Goal: Task Accomplishment & Management: Complete application form

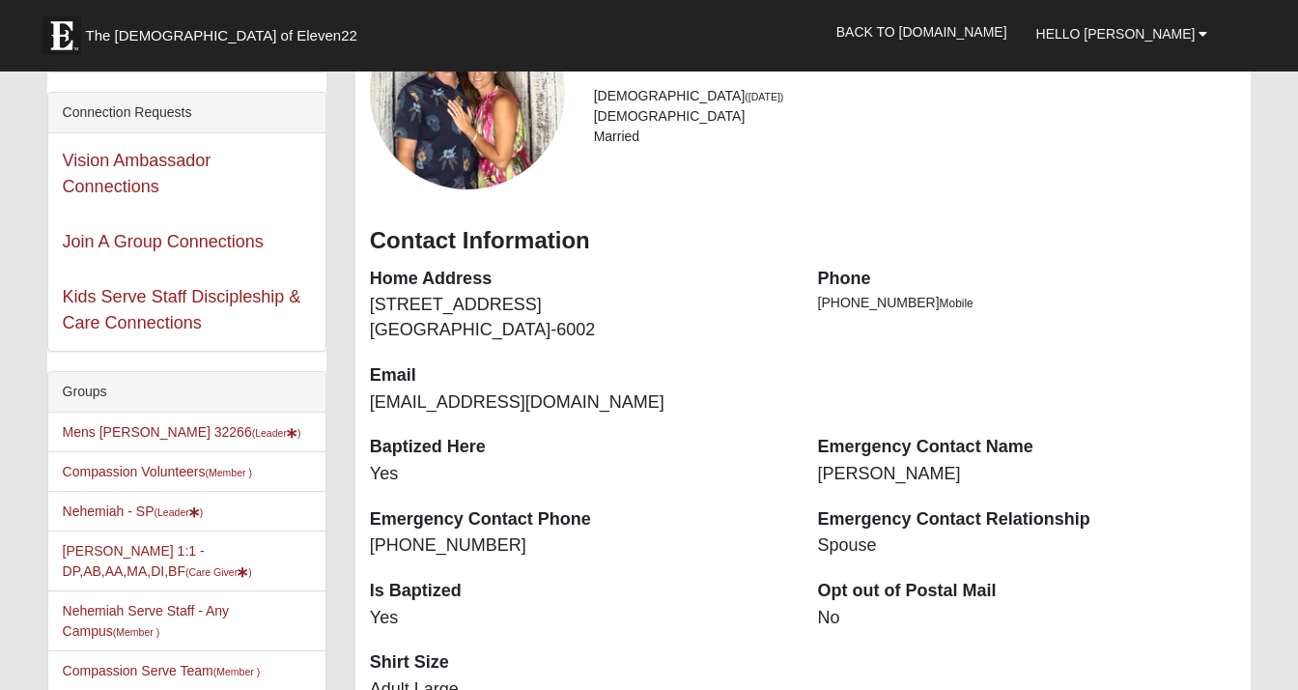
scroll to position [198, 0]
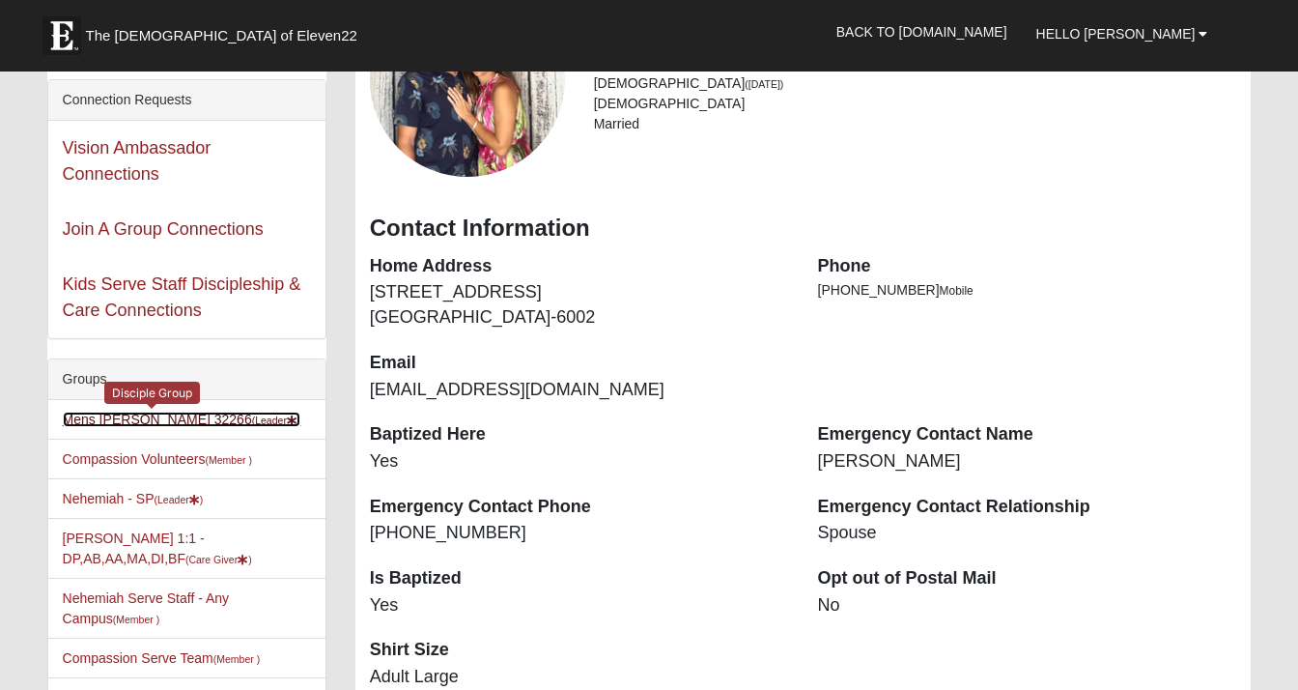
click at [131, 422] on link "[PERSON_NAME] 32266 (Leader )" at bounding box center [182, 418] width 239 height 15
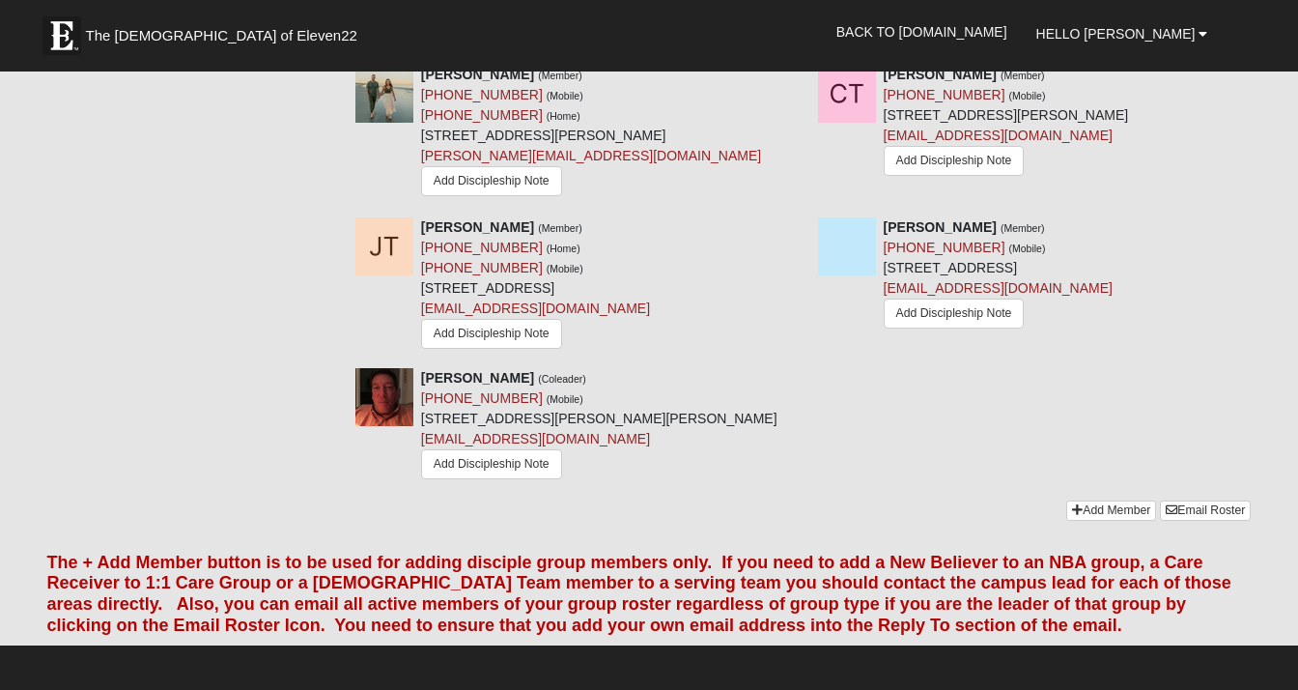
scroll to position [2513, 0]
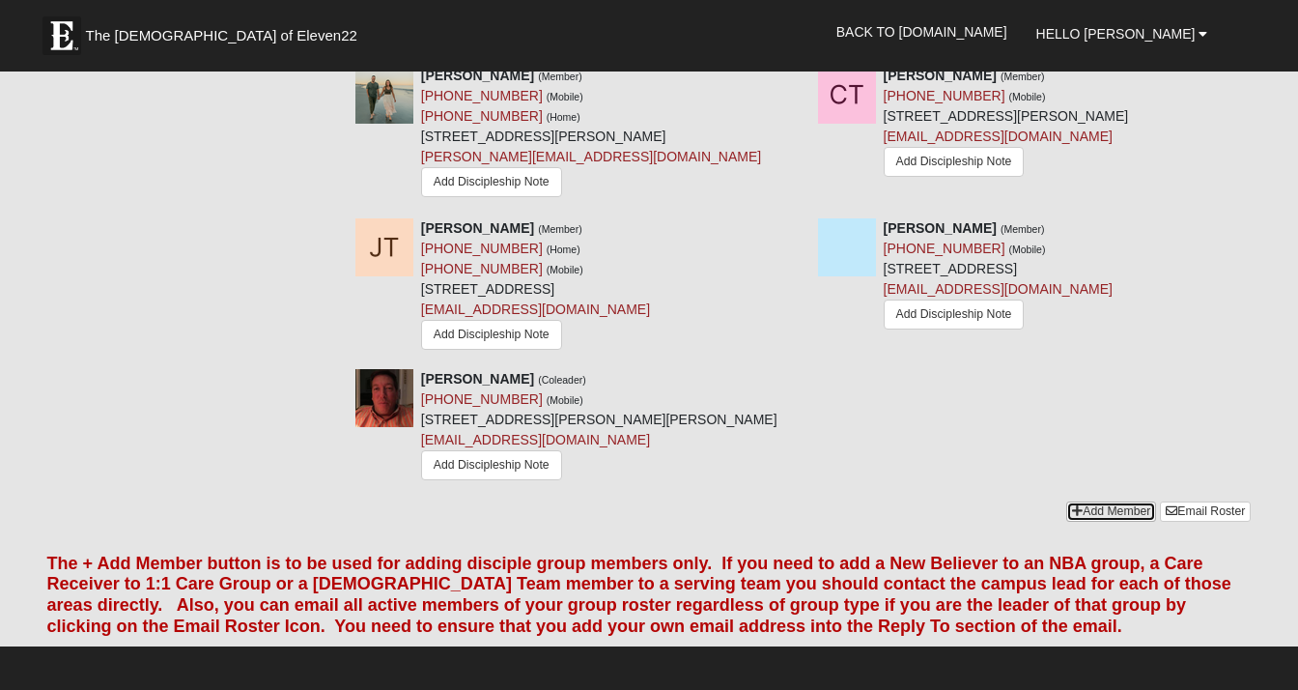
click at [1121, 501] on link "Add Member" at bounding box center [1111, 511] width 90 height 20
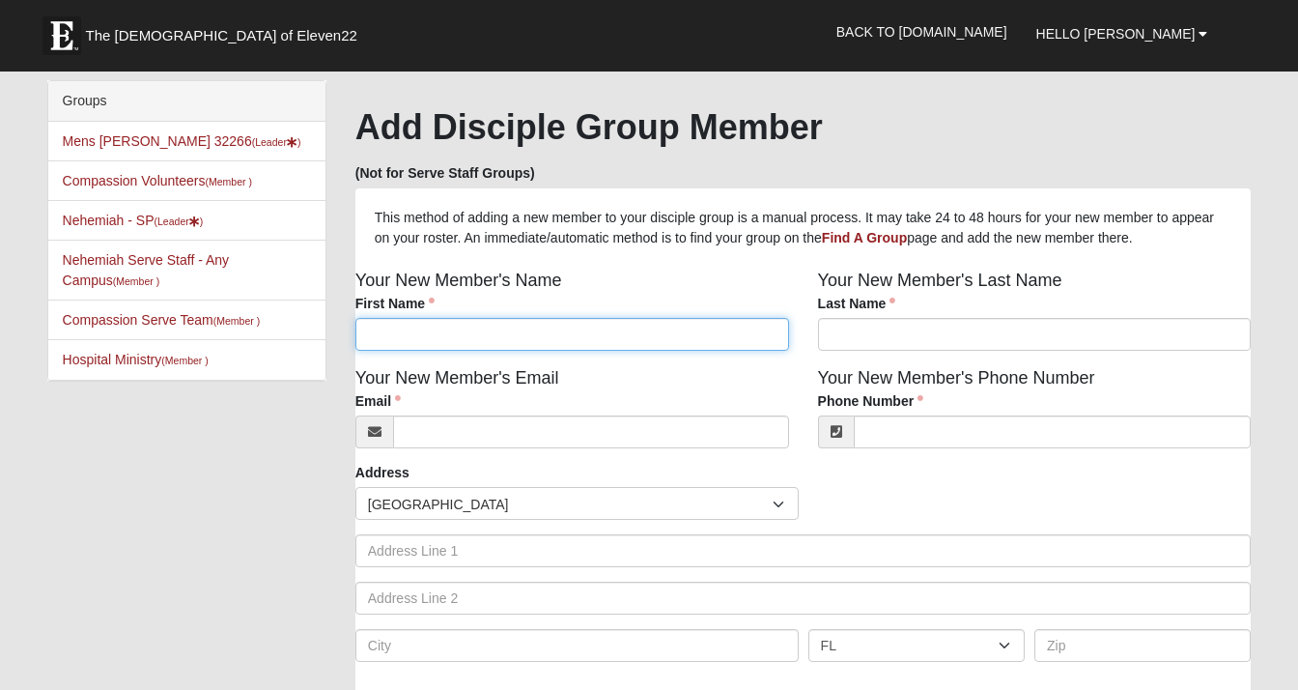
click at [497, 332] on input "First Name" at bounding box center [572, 334] width 434 height 33
type input "[PERSON_NAME]"
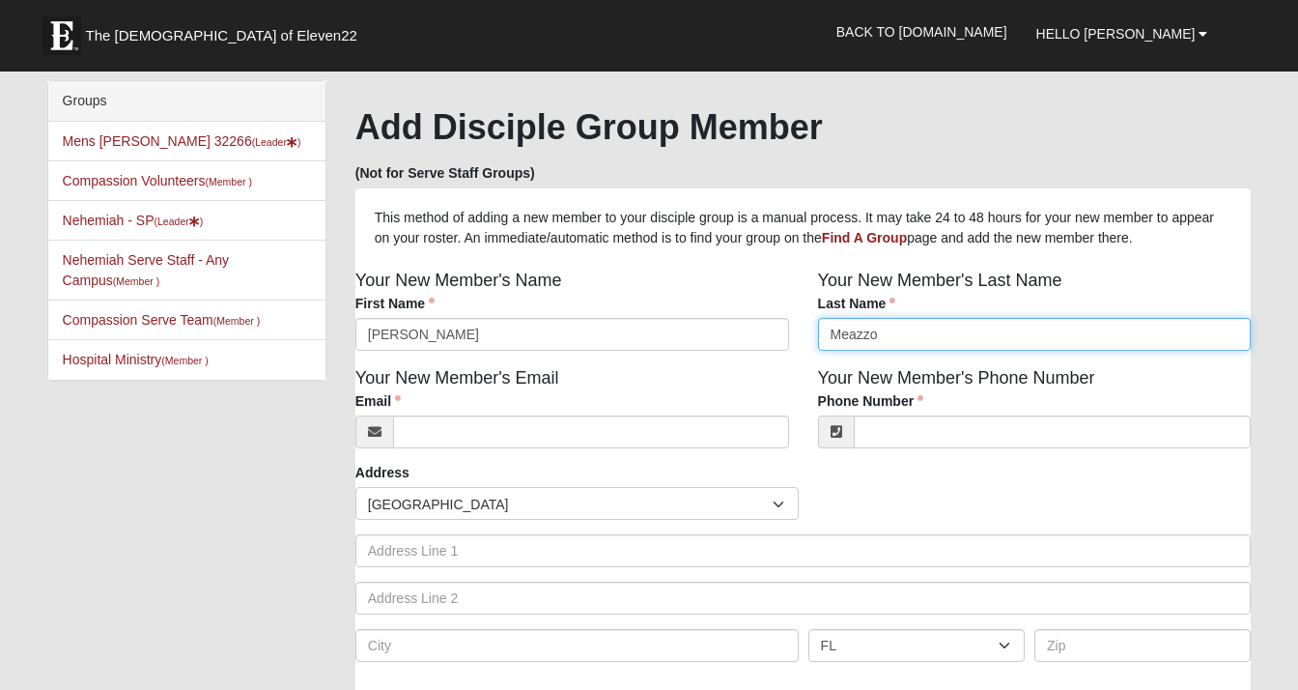
type input "Meazzo"
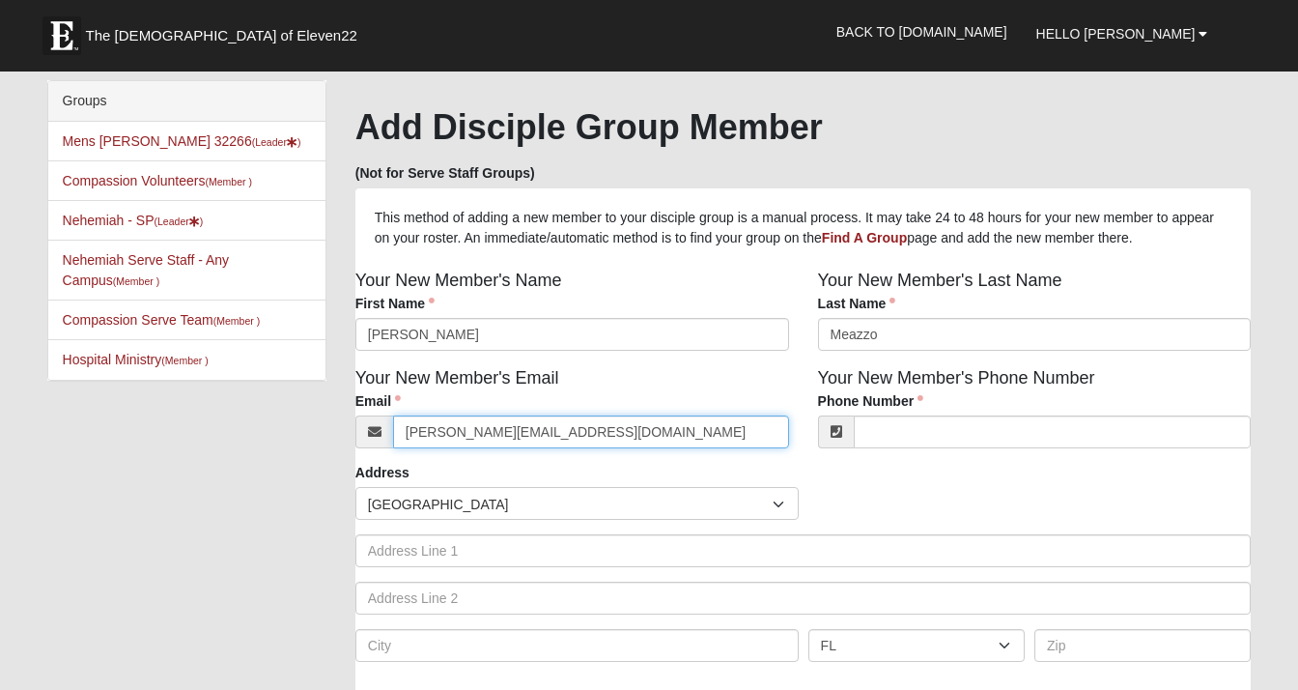
type input "[PERSON_NAME][EMAIL_ADDRESS][DOMAIN_NAME]"
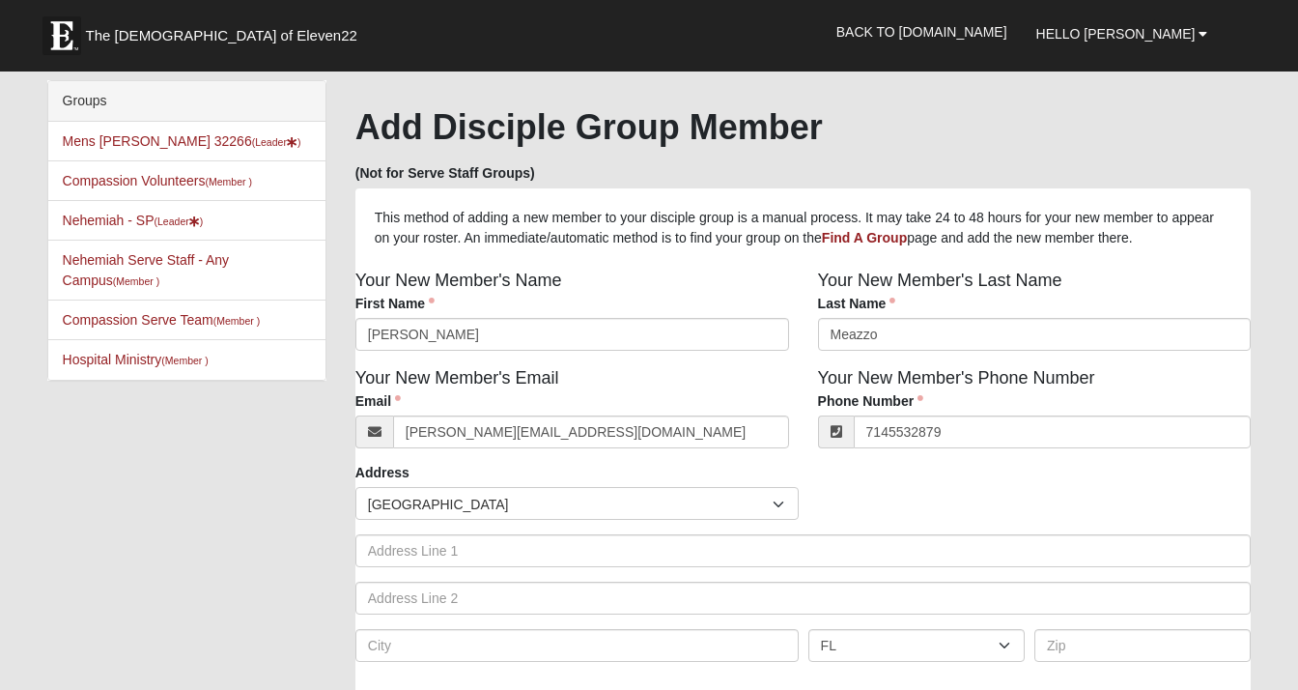
type input "[PHONE_NUMBER]"
click at [848, 484] on div "Address Countries [GEOGRAPHIC_DATA] ------------------------ [GEOGRAPHIC_DATA] …" at bounding box center [803, 569] width 896 height 213
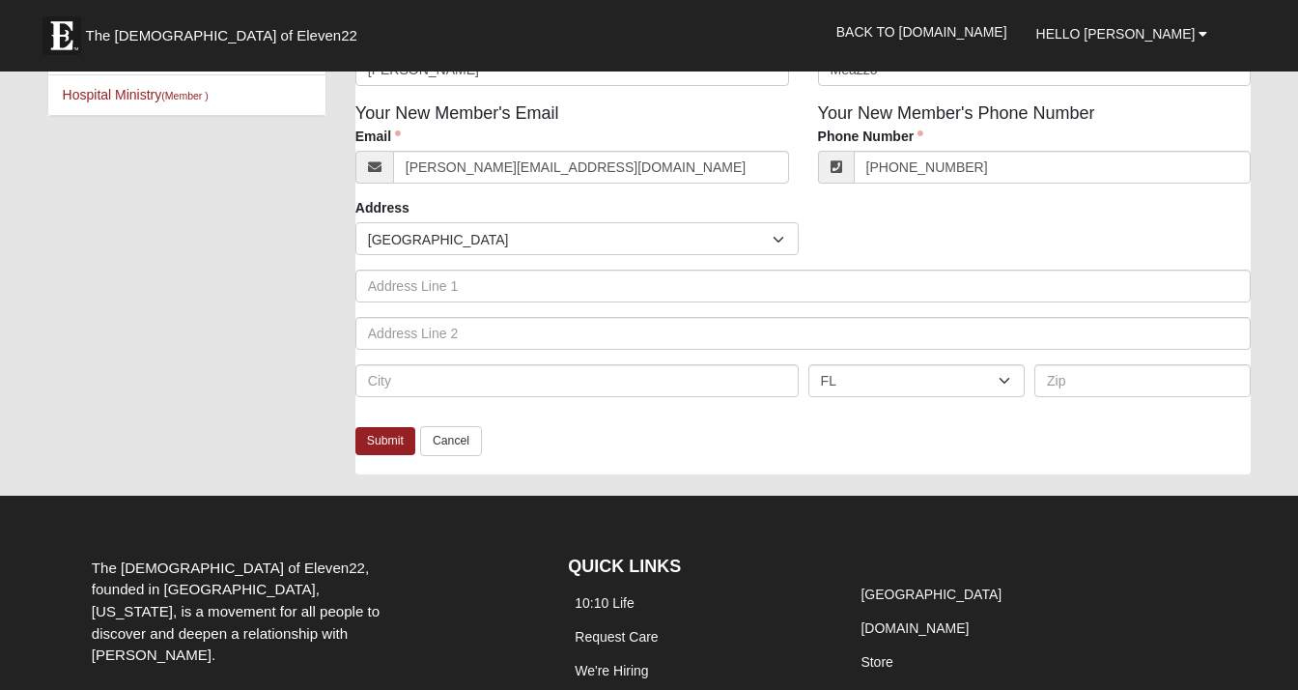
scroll to position [295, 0]
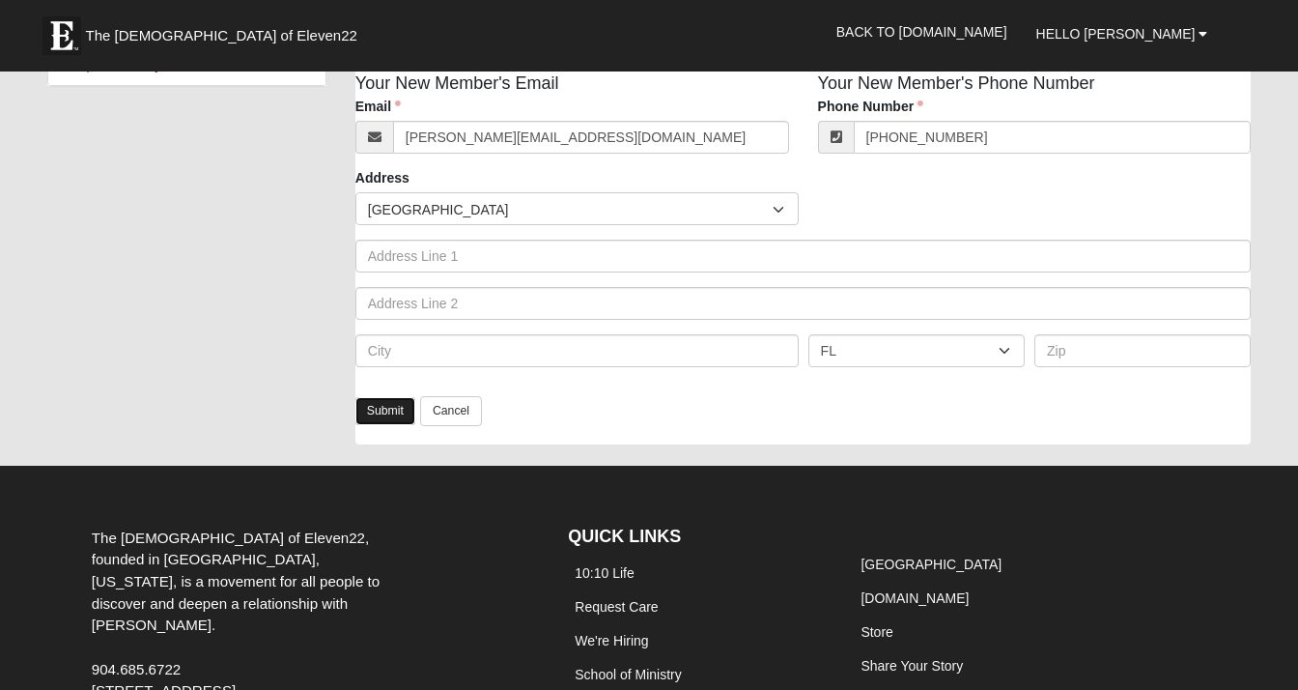
click at [380, 409] on link "Submit" at bounding box center [385, 411] width 60 height 28
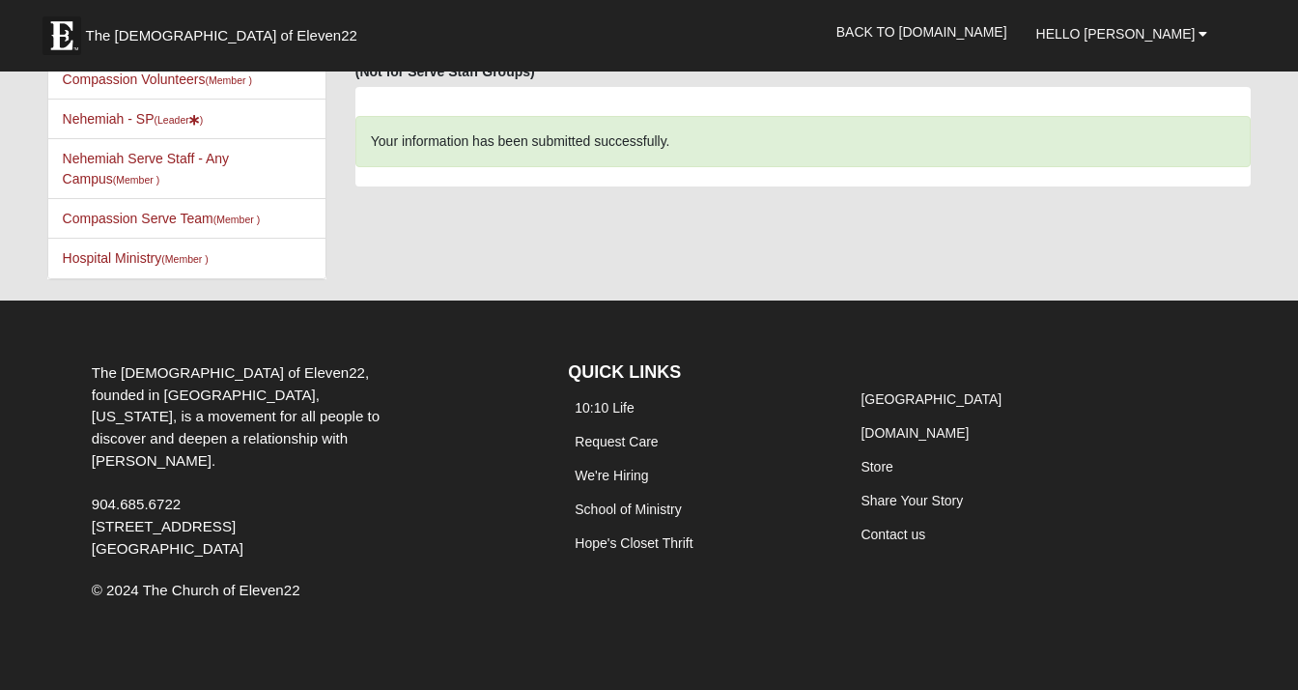
scroll to position [0, 0]
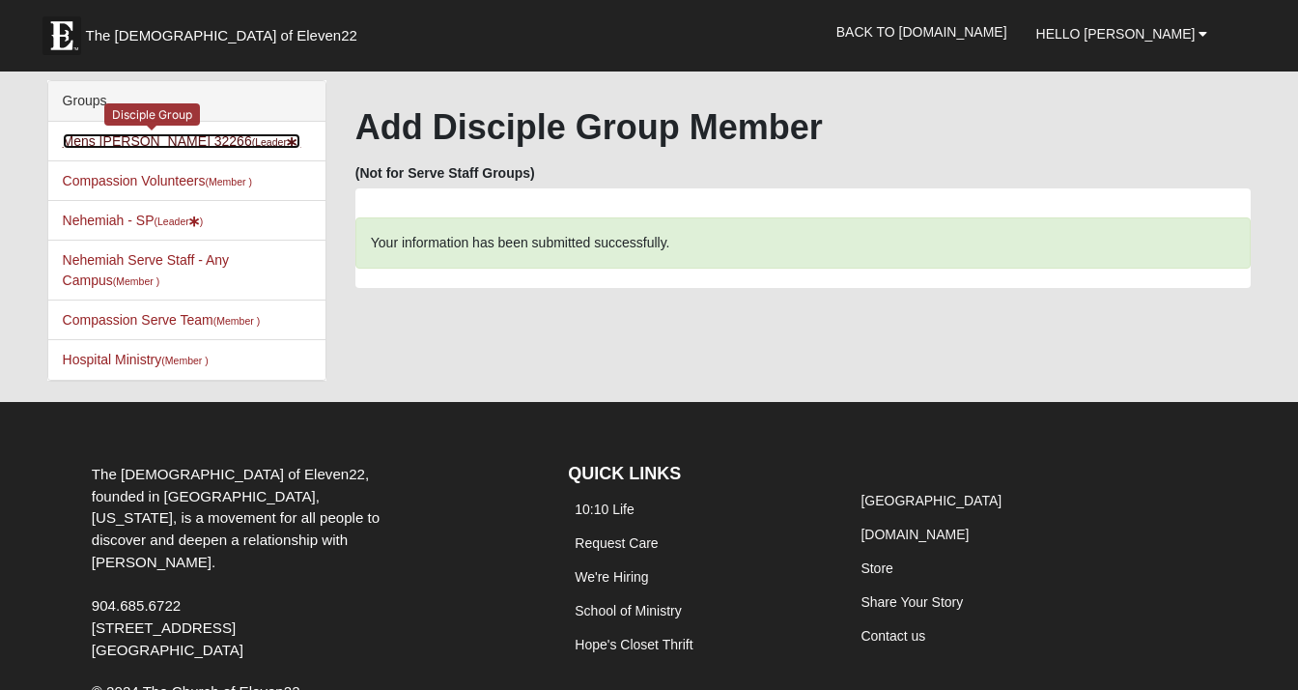
click at [146, 146] on link "[PERSON_NAME] 32266 (Leader )" at bounding box center [182, 140] width 239 height 15
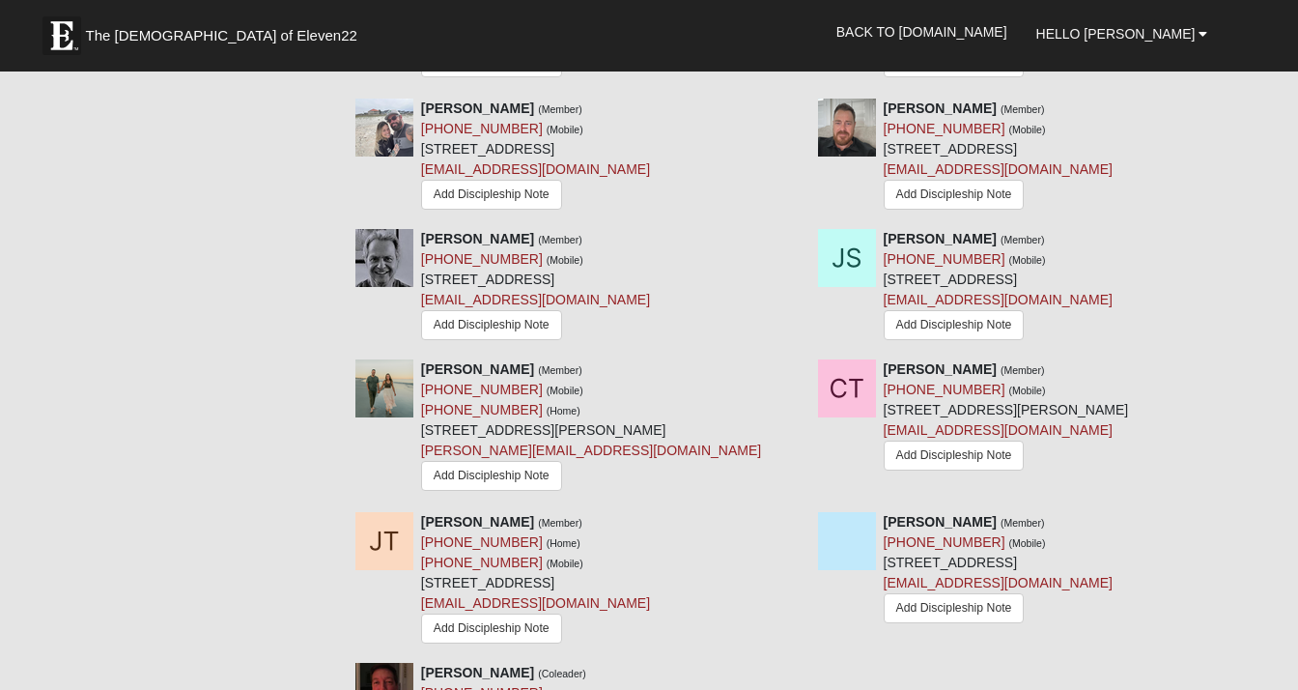
scroll to position [2223, 0]
